Goal: Go to known website: Access a specific website the user already knows

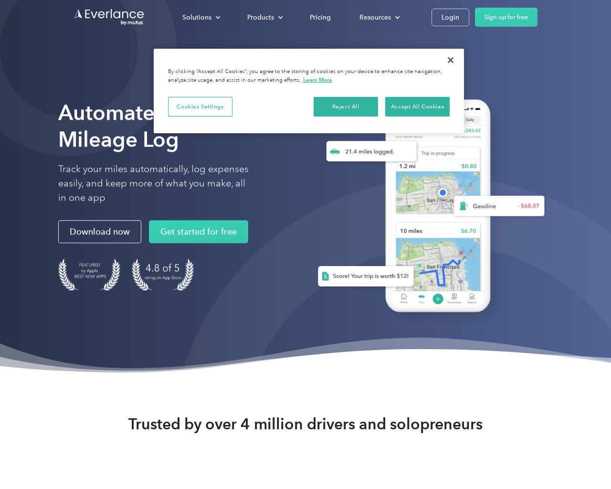
click at [606, 244] on div at bounding box center [444, 450] width 547 height 547
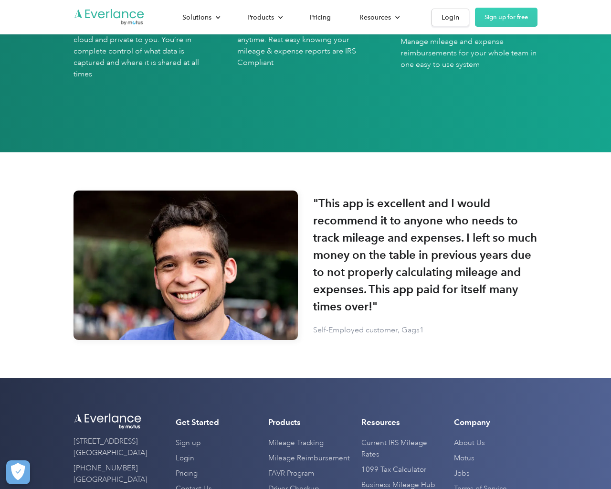
scroll to position [2803, 0]
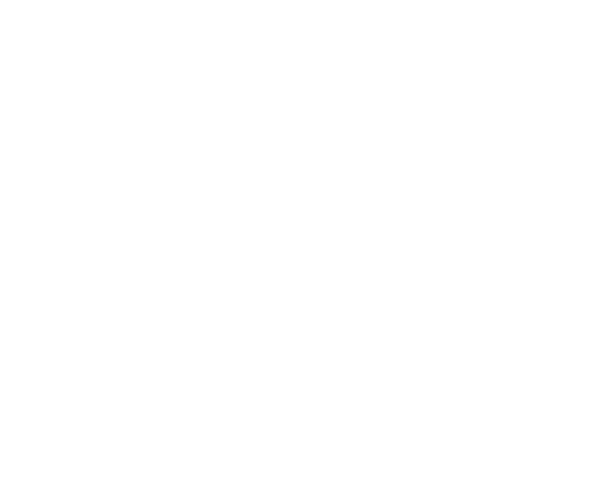
scroll to position [2803, 0]
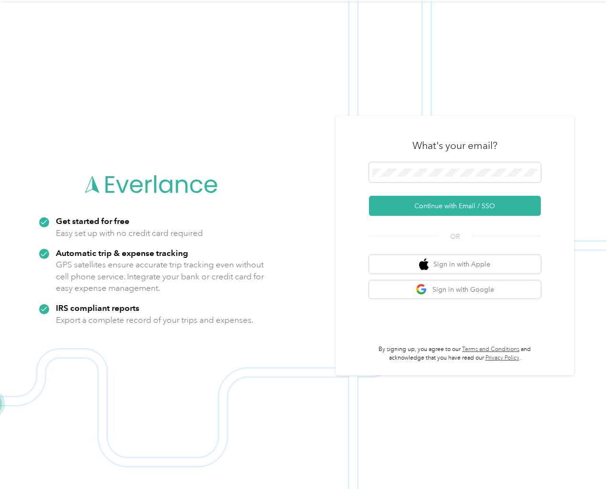
scroll to position [31, 0]
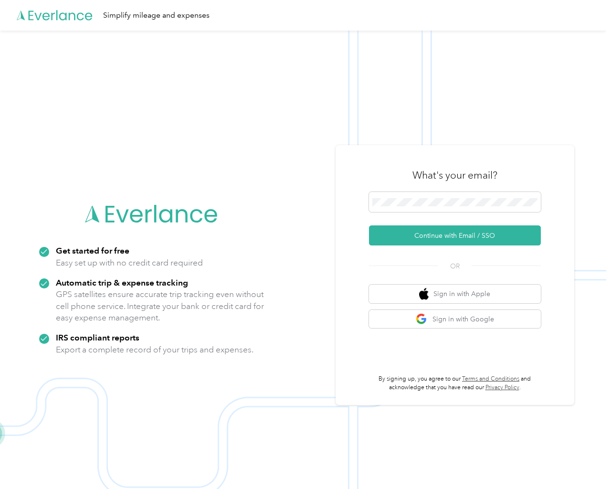
scroll to position [31, 0]
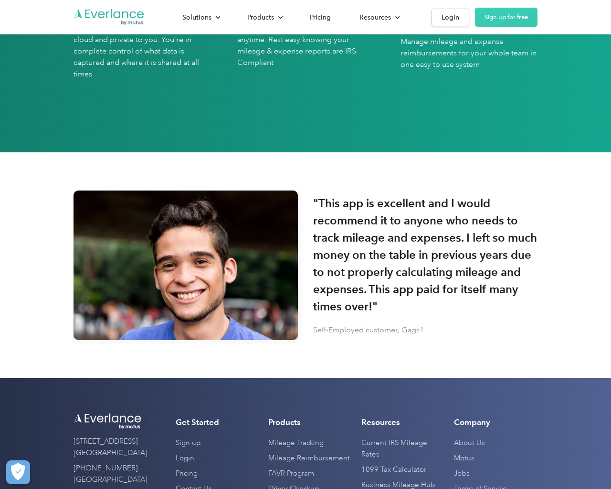
scroll to position [2803, 0]
